Goal: Task Accomplishment & Management: Use online tool/utility

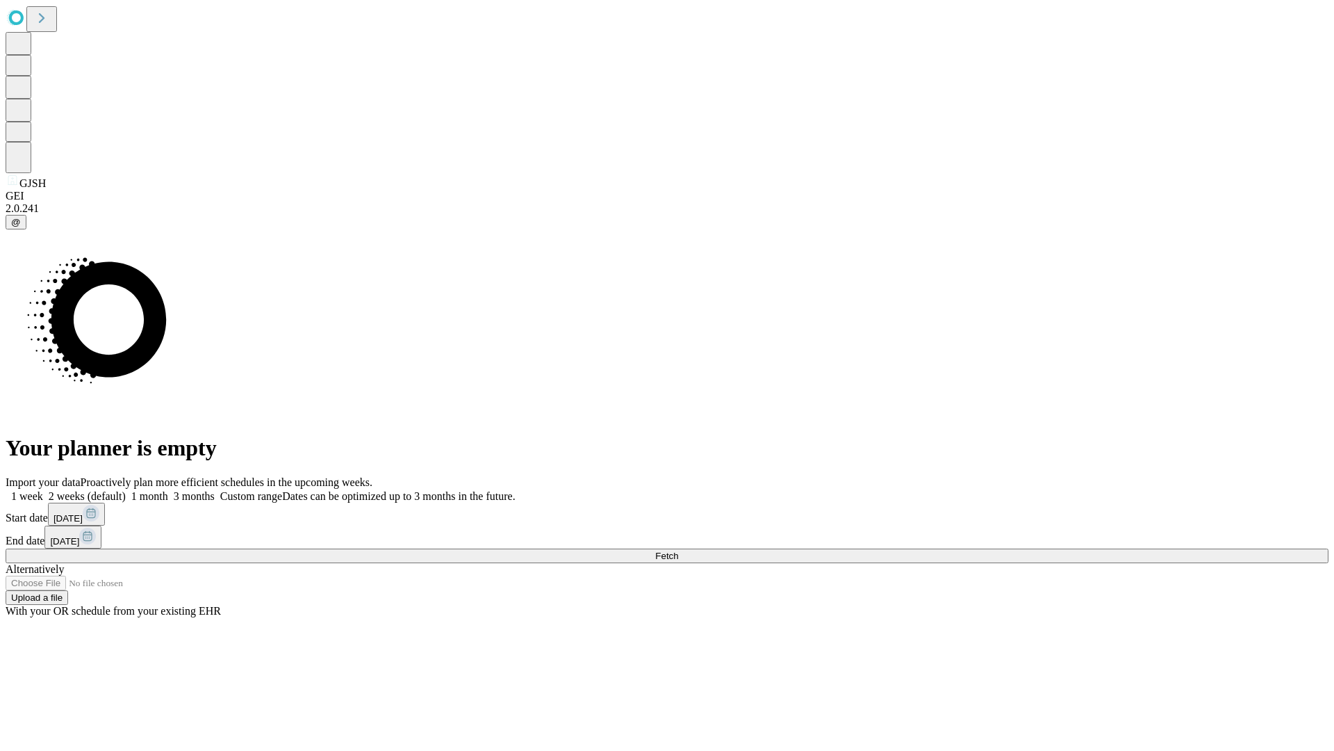
click at [678, 550] on span "Fetch" at bounding box center [666, 555] width 23 height 10
